Goal: Navigation & Orientation: Find specific page/section

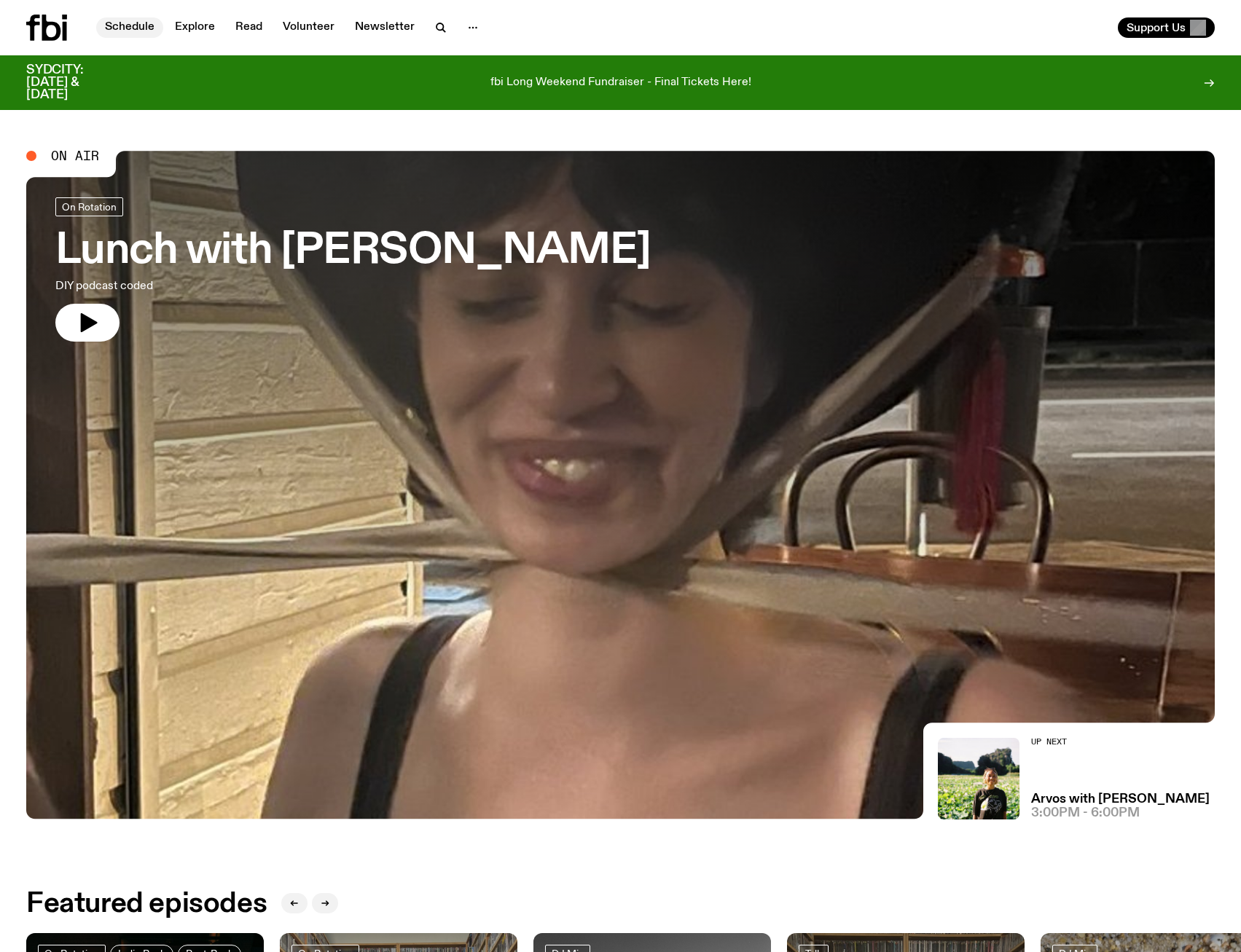
click at [127, 24] on link "Schedule" at bounding box center [129, 28] width 68 height 20
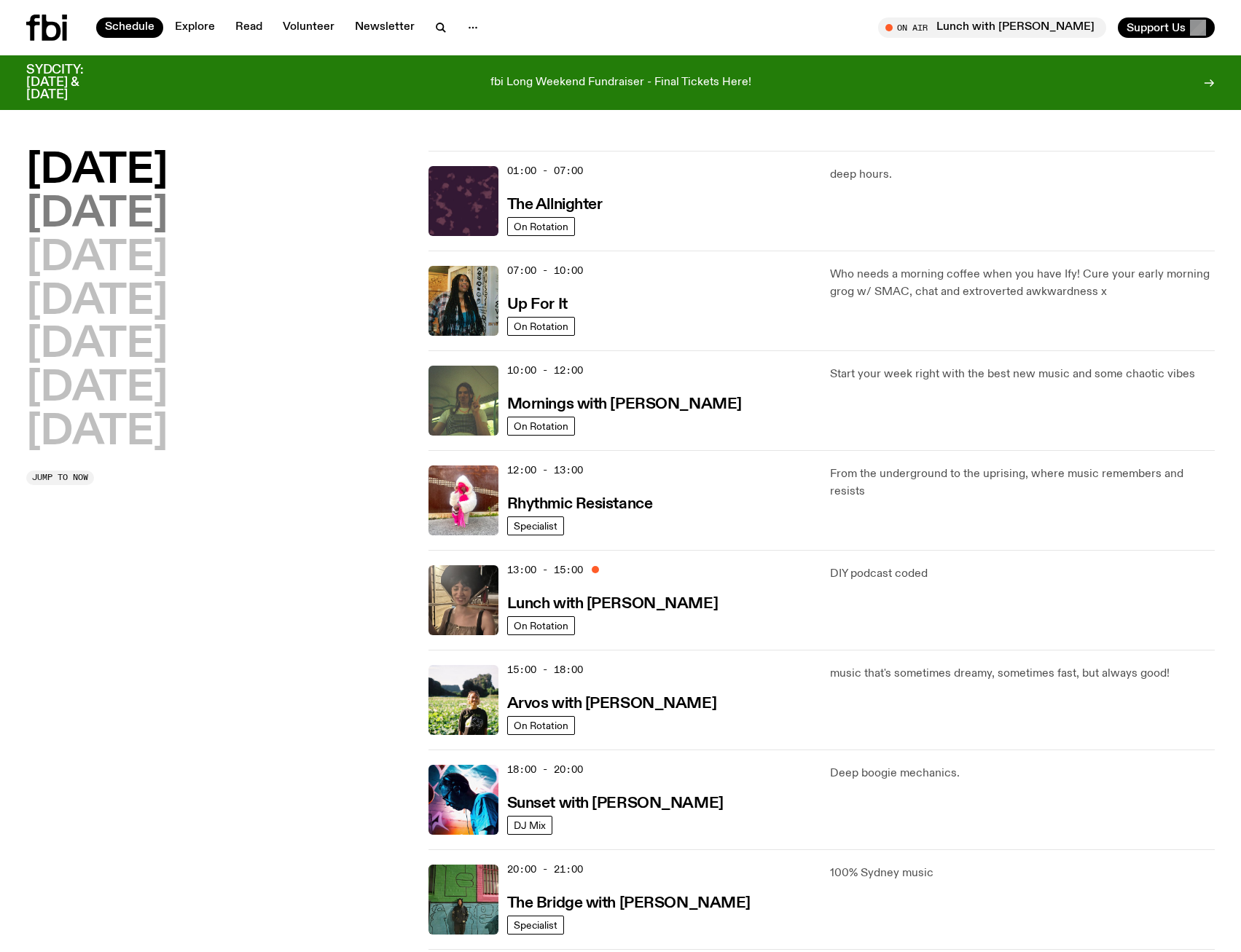
click at [90, 201] on h2 "[DATE]" at bounding box center [96, 214] width 141 height 41
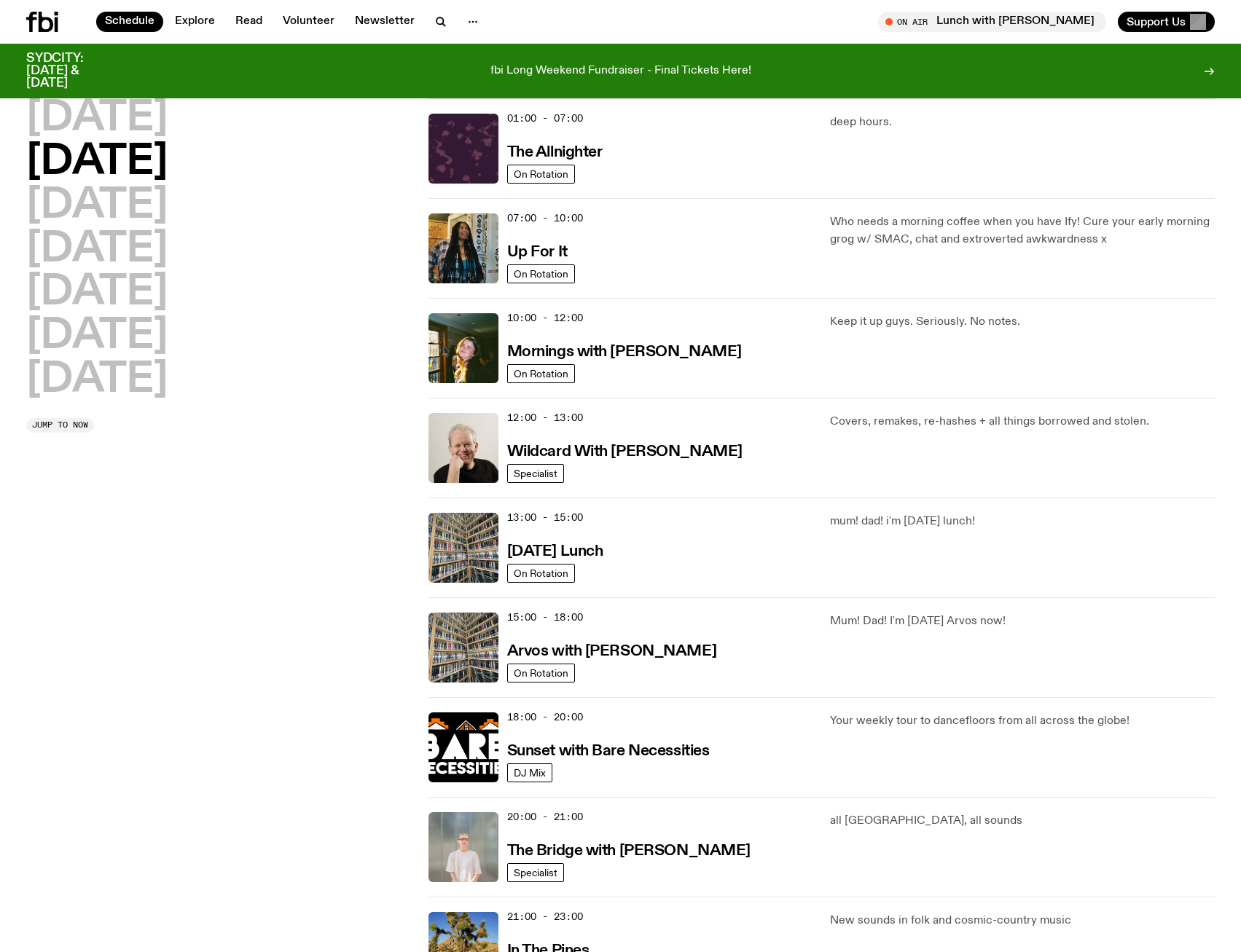
scroll to position [284, 0]
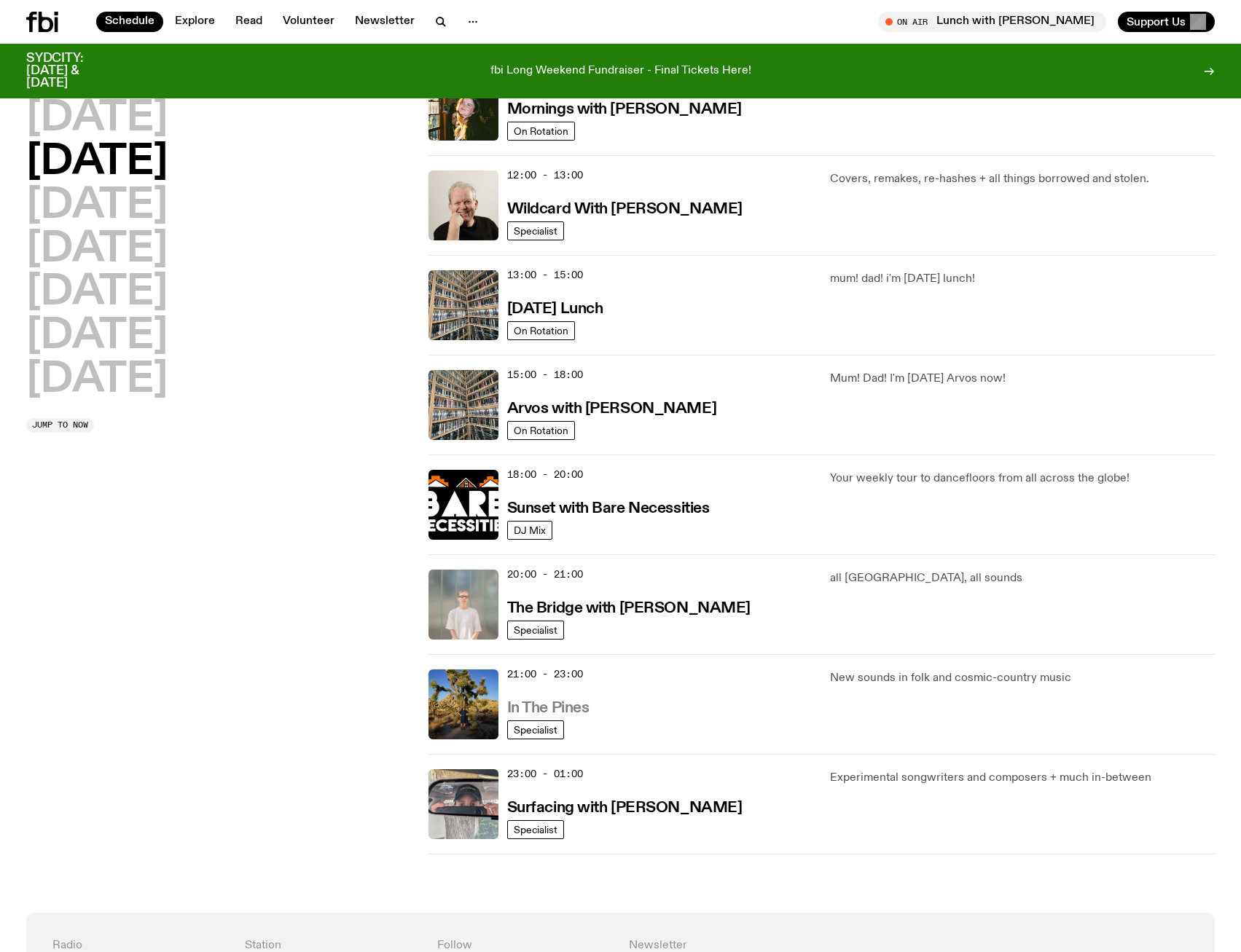
click at [576, 703] on h3 "In The Pines" at bounding box center [548, 708] width 82 height 16
